Goal: Transaction & Acquisition: Purchase product/service

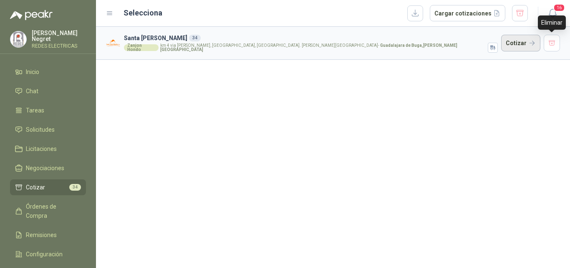
click at [520, 39] on button "Cotizar" at bounding box center [520, 43] width 39 height 17
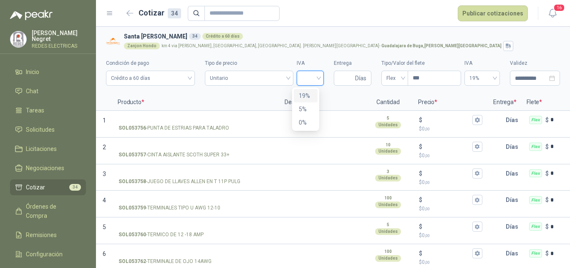
click at [312, 78] on input "search" at bounding box center [310, 77] width 17 height 13
click at [305, 95] on div "19%" at bounding box center [306, 95] width 14 height 9
click at [391, 80] on span "Flex" at bounding box center [394, 78] width 17 height 13
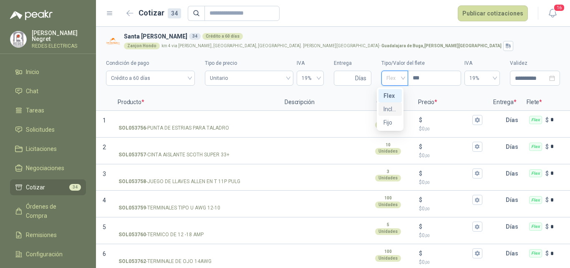
click at [389, 109] on div "Incluido" at bounding box center [390, 108] width 13 height 9
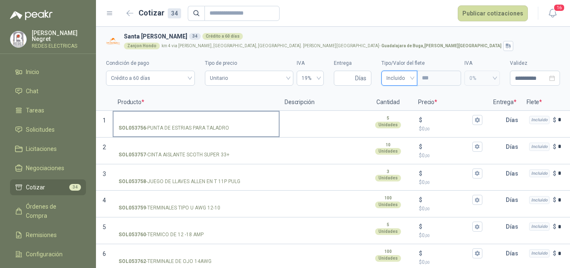
click at [230, 117] on input "SOL053756 - PUNTA DE ESTRIAS PARA TALADRO" at bounding box center [196, 120] width 155 height 6
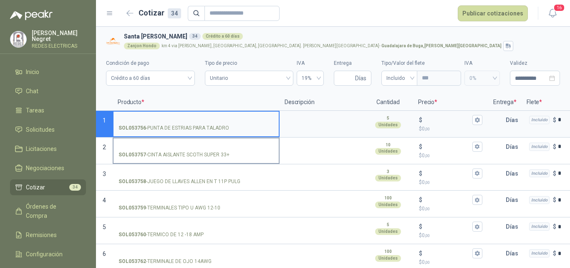
click at [202, 152] on p "SOL053757 - CINTA AISLANTE SCOTH SUPER 33+" at bounding box center [174, 155] width 111 height 8
click at [202, 150] on input "SOL053757 - CINTA AISLANTE SCOTH SUPER 33+" at bounding box center [196, 147] width 155 height 6
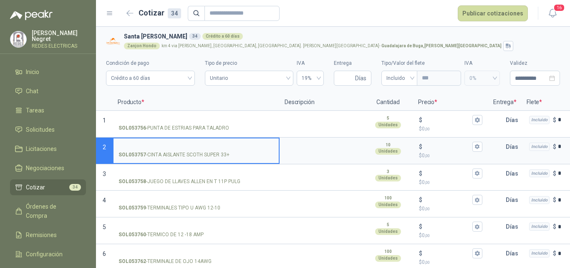
click at [202, 149] on input "SOL053757 - CINTA AISLANTE SCOTH SUPER 33+" at bounding box center [196, 147] width 155 height 6
click at [162, 144] on input "SOL053757 - CINTA AISLANTE SCOTH SUPER 33+" at bounding box center [196, 147] width 155 height 6
click at [297, 149] on textarea at bounding box center [321, 147] width 82 height 19
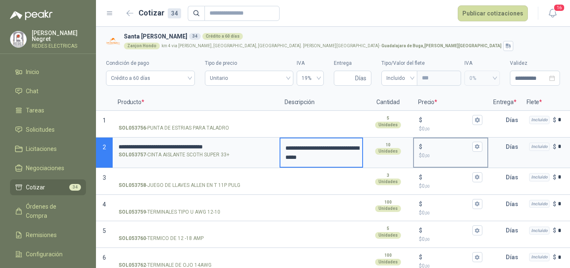
click at [442, 146] on input "$ $ 0 ,00" at bounding box center [447, 146] width 47 height 6
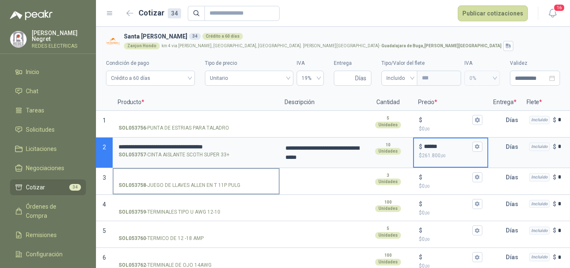
type input "******"
click at [218, 177] on input "SOL053758 - JUEGO DE LLAVES [PERSON_NAME] EN T 11P PULG" at bounding box center [196, 177] width 155 height 6
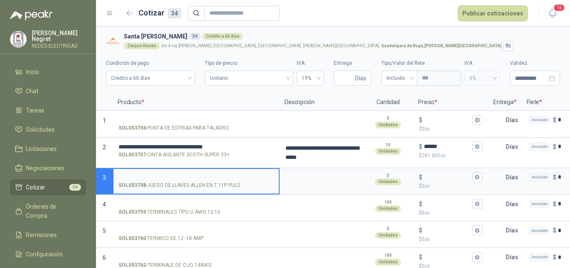
scroll to position [42, 0]
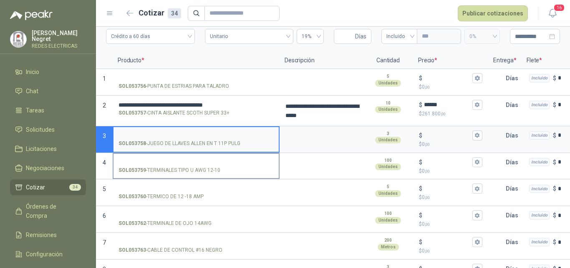
click at [217, 162] on input "SOL053759 - TERMINALES TIPO U AWG 12-10" at bounding box center [196, 162] width 155 height 6
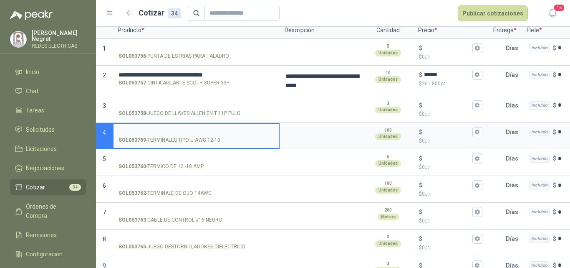
scroll to position [125, 0]
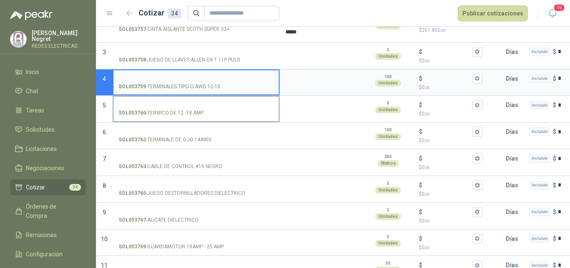
click at [205, 105] on input "SOL053760 - TERMICO DE 12 -18 AMP" at bounding box center [196, 105] width 155 height 6
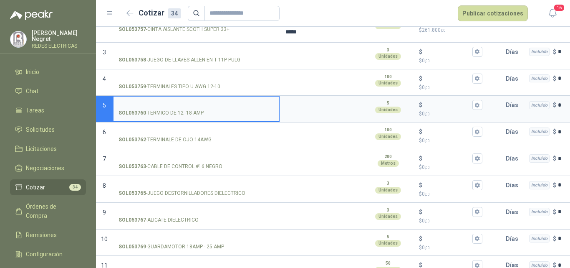
click at [178, 76] on input "SOL053759 - TERMINALES TIPO U AWG 12-10" at bounding box center [196, 79] width 155 height 6
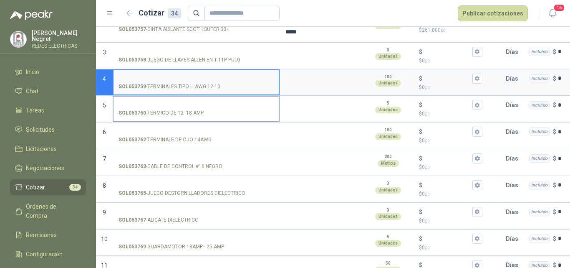
click at [179, 104] on input "SOL053760 - TERMICO DE 12 -18 AMP" at bounding box center [196, 105] width 155 height 6
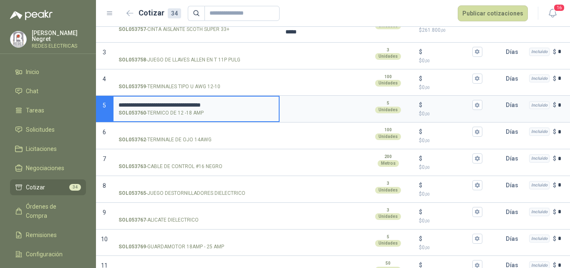
click at [149, 104] on input "**********" at bounding box center [196, 105] width 155 height 6
type input "**********"
drag, startPoint x: 273, startPoint y: 104, endPoint x: 117, endPoint y: 104, distance: 156.5
click at [111, 104] on section "**********" at bounding box center [333, 109] width 474 height 27
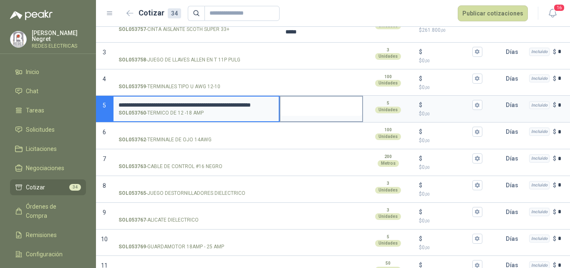
click at [313, 104] on textarea at bounding box center [321, 105] width 82 height 19
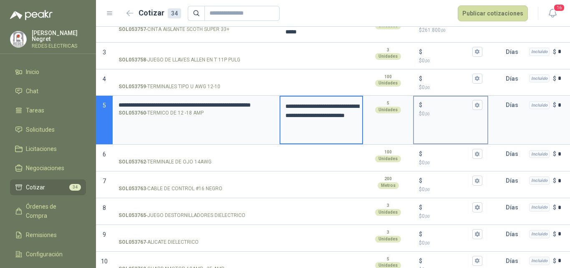
click at [432, 106] on input "$ $ 0 ,00" at bounding box center [447, 105] width 47 height 6
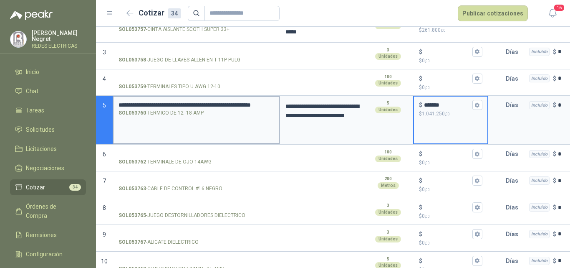
scroll to position [167, 0]
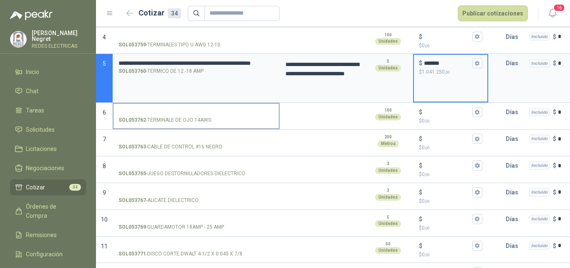
type input "*******"
click at [200, 107] on label "SOL053762 - TERMINALE DE OJO 14AWG" at bounding box center [196, 116] width 165 height 24
click at [200, 109] on input "SOL053762 - TERMINALE DE OJO 14AWG" at bounding box center [196, 112] width 155 height 6
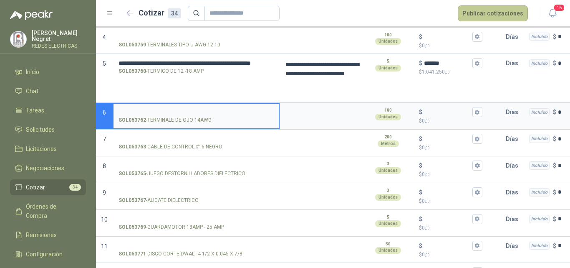
click at [475, 16] on button "Publicar cotizaciones" at bounding box center [493, 13] width 70 height 16
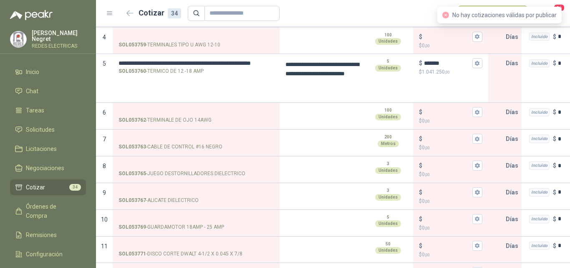
scroll to position [0, 0]
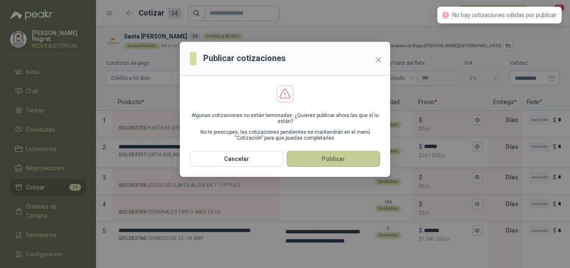
click at [350, 157] on button "Publicar" at bounding box center [333, 159] width 93 height 16
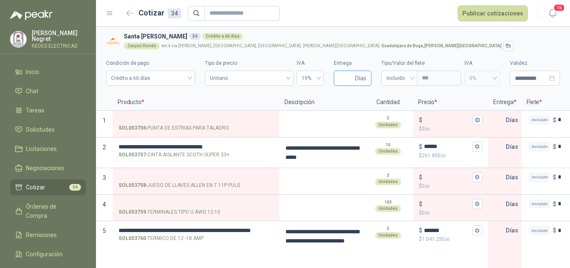
click at [340, 76] on input "Entrega" at bounding box center [346, 78] width 15 height 14
type input "*"
click at [493, 15] on button "Publicar cotizaciones" at bounding box center [493, 13] width 70 height 16
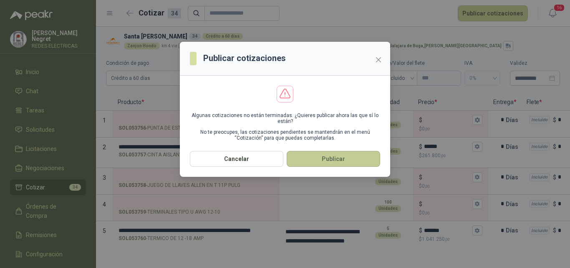
click at [314, 159] on button "Publicar" at bounding box center [333, 159] width 93 height 16
